Goal: Information Seeking & Learning: Learn about a topic

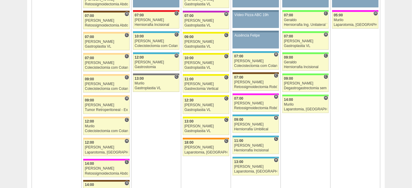
scroll to position [731, 0]
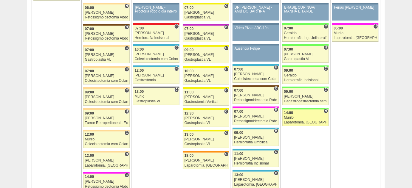
click at [200, 121] on div "Laparotomia, Biópsia, Drenagem, Bridas VL" at bounding box center [305, 123] width 43 height 4
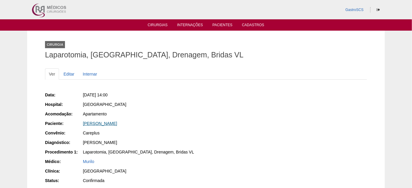
click at [117, 124] on link "Joyce Rayana Ribeiro Gonçalves" at bounding box center [100, 123] width 34 height 5
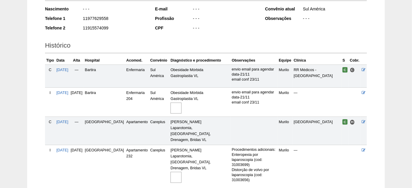
scroll to position [133, 0]
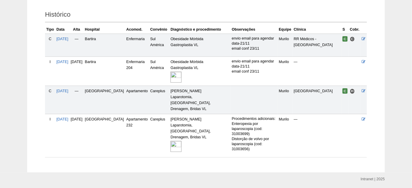
click at [170, 141] on img at bounding box center [175, 146] width 11 height 11
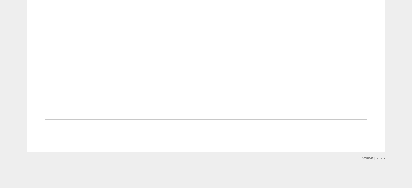
scroll to position [569, 0]
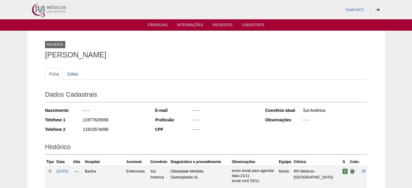
scroll to position [133, 0]
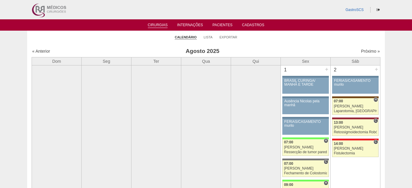
scroll to position [731, 0]
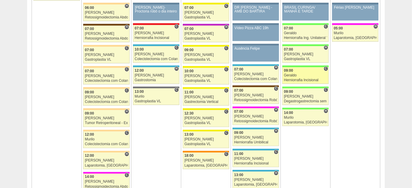
click at [289, 74] on div "Geraldo" at bounding box center [305, 76] width 43 height 4
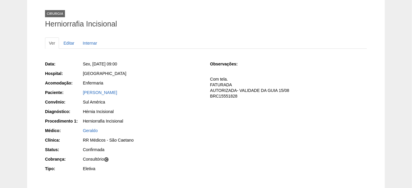
scroll to position [81, 0]
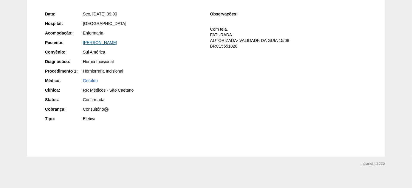
click at [100, 41] on link "[PERSON_NAME]" at bounding box center [100, 42] width 34 height 5
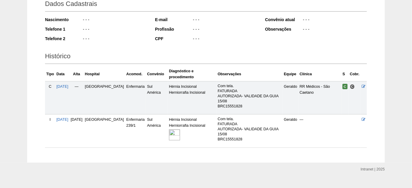
scroll to position [101, 0]
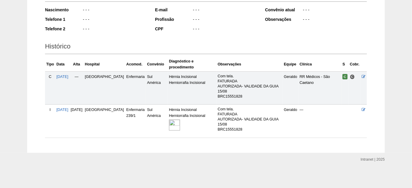
click at [169, 125] on img at bounding box center [174, 125] width 11 height 11
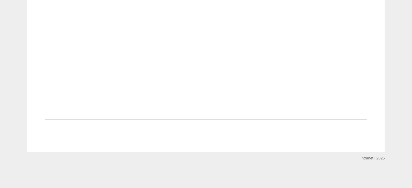
scroll to position [433, 0]
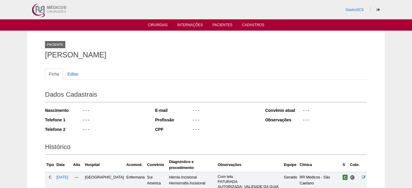
scroll to position [101, 0]
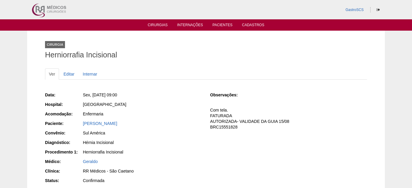
scroll to position [81, 0]
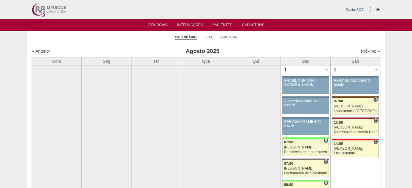
scroll to position [731, 0]
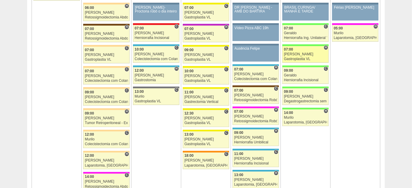
click at [292, 53] on link "87713 Nathan H 07:00 Nathan Gastroplastia VL Hospital Brasil Brasil Joyce Crist…" at bounding box center [305, 54] width 46 height 17
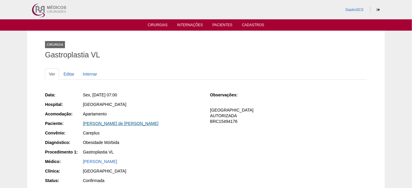
click at [117, 123] on link "[PERSON_NAME] de [PERSON_NAME]" at bounding box center [121, 123] width 76 height 5
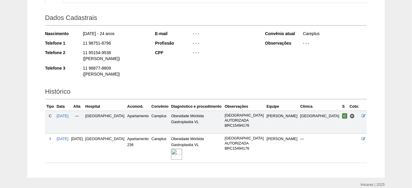
scroll to position [90, 0]
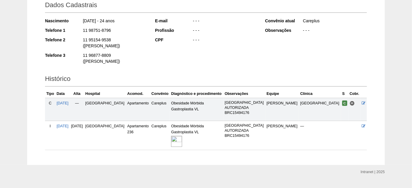
click at [182, 136] on img at bounding box center [176, 141] width 11 height 11
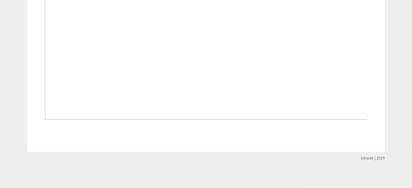
scroll to position [515, 0]
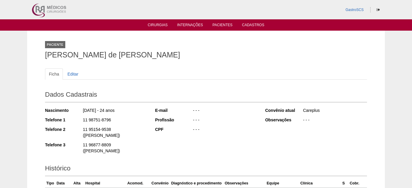
scroll to position [90, 0]
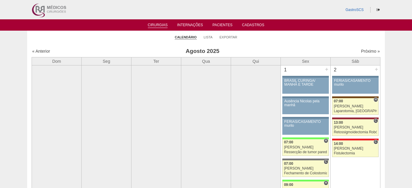
scroll to position [731, 0]
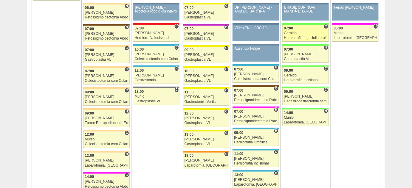
click at [291, 36] on div "Herniorrafia Ing. Unilateral VL" at bounding box center [305, 38] width 43 height 4
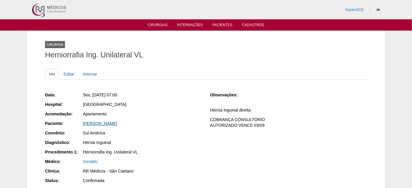
click at [101, 121] on link "[PERSON_NAME]" at bounding box center [100, 123] width 34 height 5
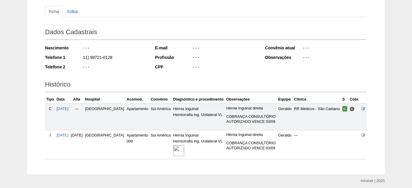
scroll to position [81, 0]
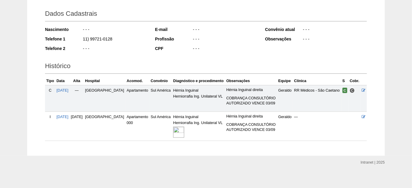
click at [173, 133] on img at bounding box center [178, 132] width 11 height 11
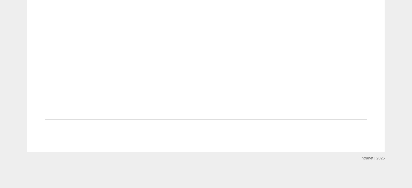
scroll to position [460, 0]
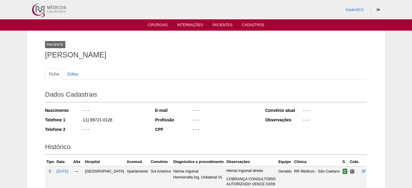
scroll to position [81, 0]
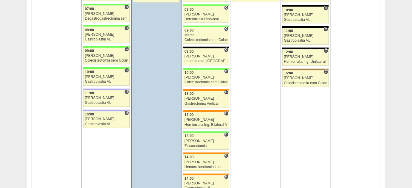
scroll to position [1111, 0]
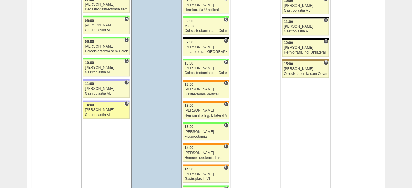
click at [92, 108] on div "[PERSON_NAME]" at bounding box center [106, 110] width 43 height 4
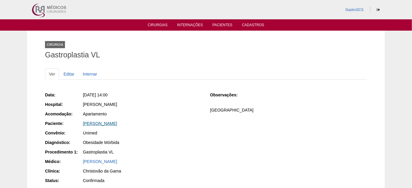
click at [117, 121] on link "[PERSON_NAME]" at bounding box center [100, 123] width 34 height 5
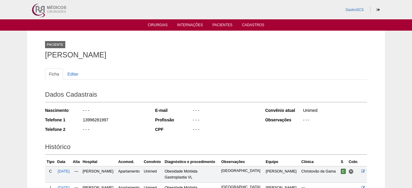
scroll to position [74, 0]
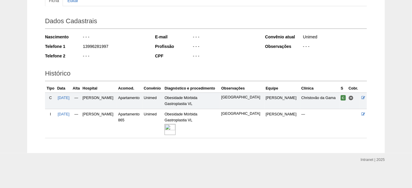
click at [176, 129] on img at bounding box center [169, 129] width 11 height 11
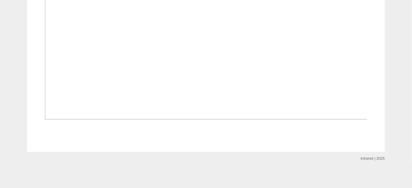
scroll to position [515, 0]
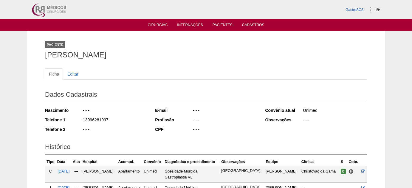
scroll to position [74, 0]
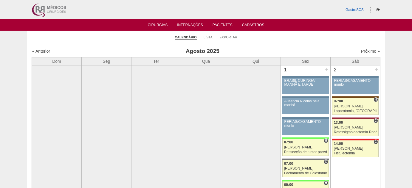
scroll to position [1111, 0]
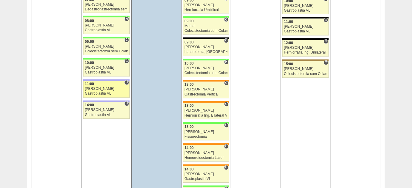
click at [111, 87] on div "Bruno" at bounding box center [106, 89] width 43 height 4
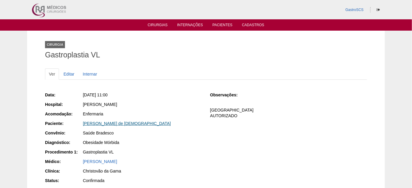
click at [119, 124] on link "[PERSON_NAME] de [DEMOGRAPHIC_DATA]" at bounding box center [127, 123] width 88 height 5
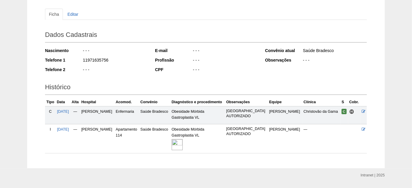
scroll to position [75, 0]
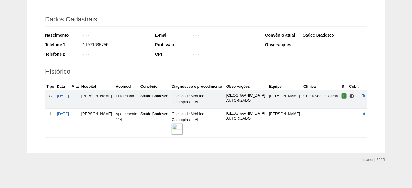
click at [183, 129] on img at bounding box center [177, 129] width 11 height 11
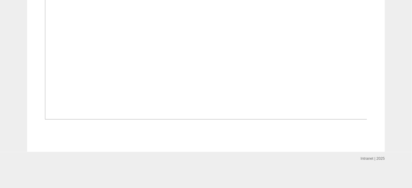
scroll to position [460, 0]
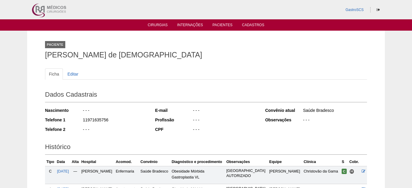
scroll to position [72, 0]
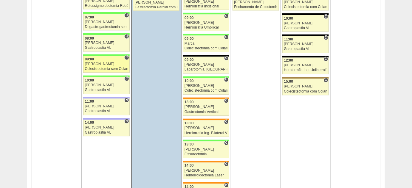
scroll to position [1083, 0]
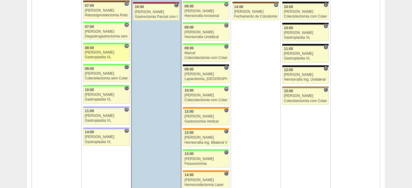
click at [94, 51] on div "[PERSON_NAME]" at bounding box center [106, 53] width 43 height 4
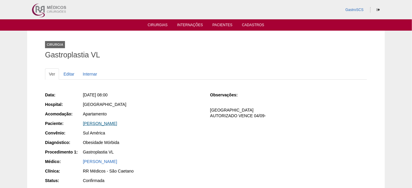
click at [116, 122] on link "[PERSON_NAME]" at bounding box center [100, 123] width 34 height 5
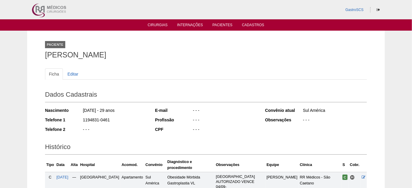
scroll to position [75, 0]
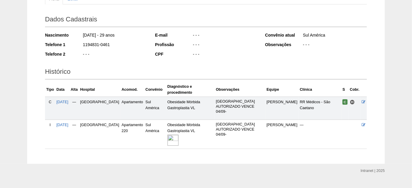
click at [167, 135] on img at bounding box center [172, 140] width 11 height 11
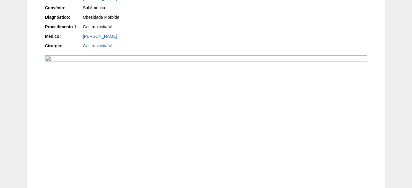
scroll to position [135, 0]
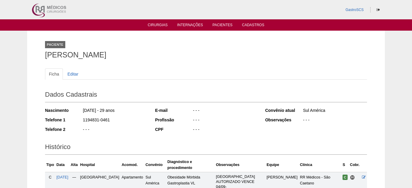
scroll to position [72, 0]
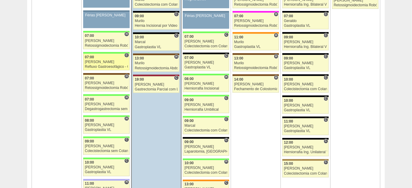
scroll to position [1002, 0]
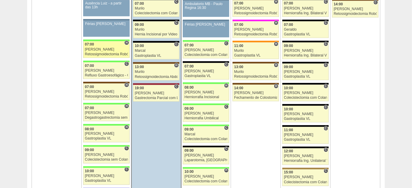
click at [93, 48] on div "[PERSON_NAME]" at bounding box center [106, 50] width 43 height 4
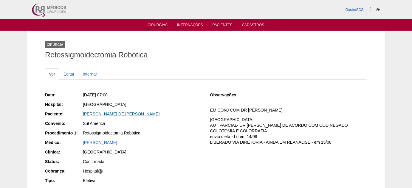
click at [122, 114] on link "[PERSON_NAME] DE [PERSON_NAME]" at bounding box center [121, 114] width 77 height 5
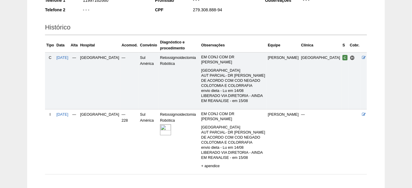
scroll to position [126, 0]
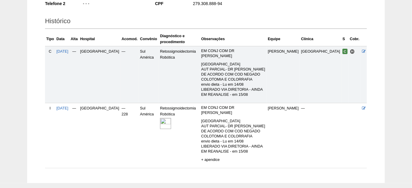
click at [160, 118] on img at bounding box center [165, 123] width 11 height 11
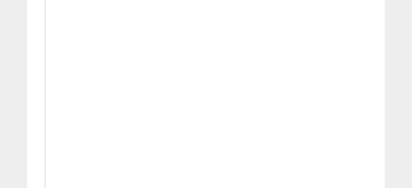
scroll to position [244, 0]
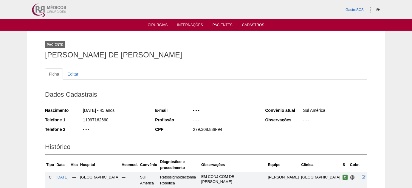
scroll to position [126, 0]
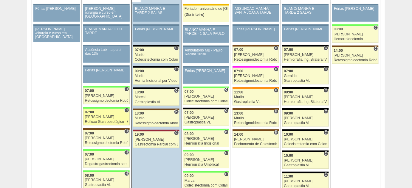
scroll to position [948, 0]
